Goal: Task Accomplishment & Management: Manage account settings

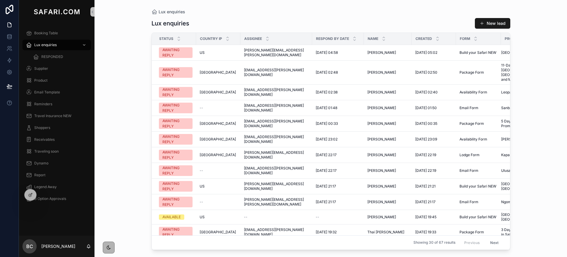
click at [0, 19] on link at bounding box center [9, 25] width 19 height 12
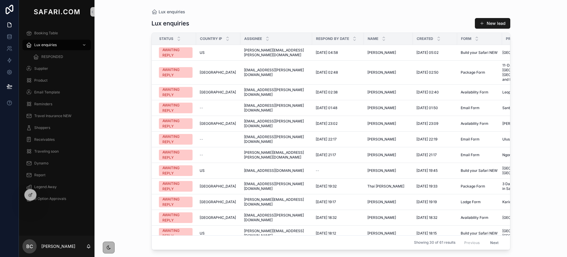
click at [420, 15] on div "Lux enquiries New lead Status Country IP Assignee Respond by date Name Created …" at bounding box center [331, 131] width 359 height 235
